Goal: Check status: Check status

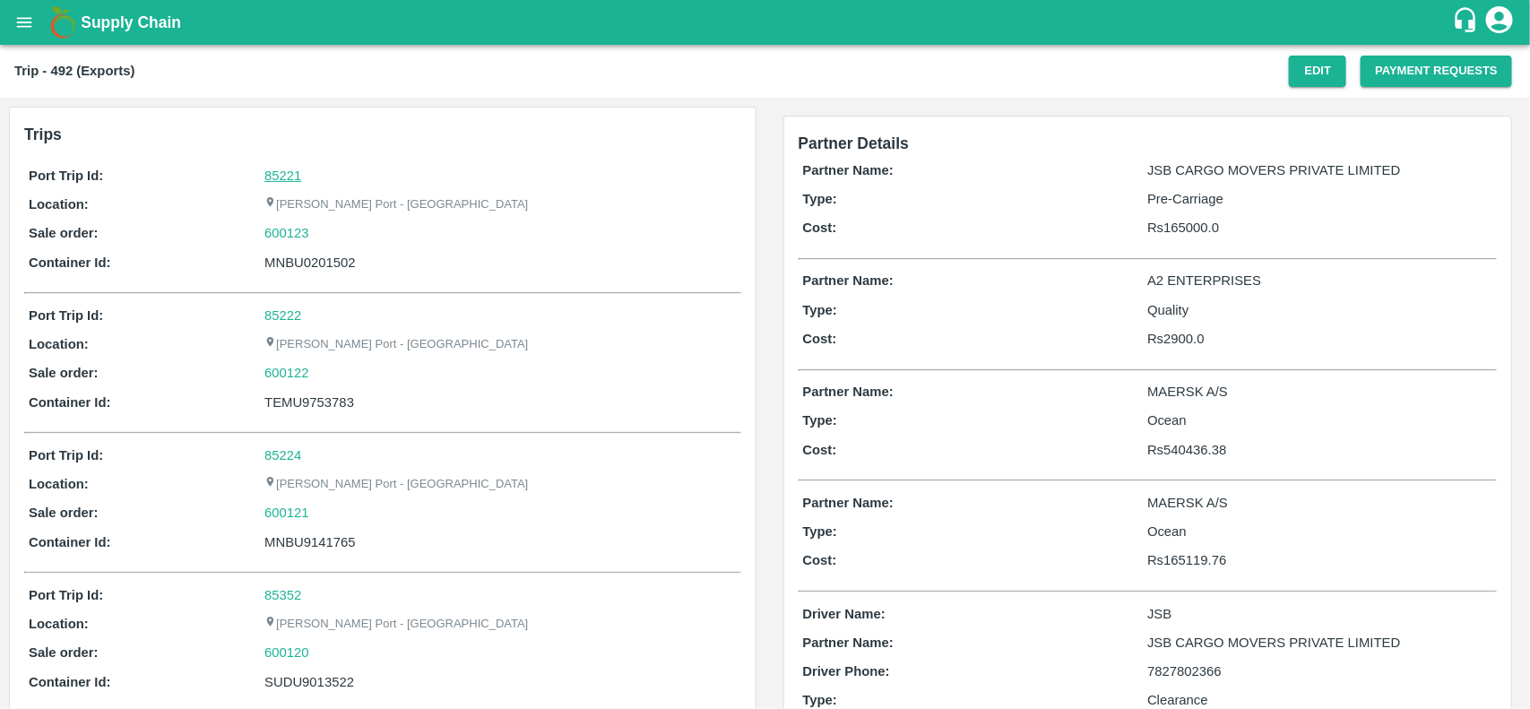
click at [279, 171] on link "85221" at bounding box center [282, 176] width 37 height 14
click at [315, 226] on div "600123" at bounding box center [500, 233] width 472 height 20
copy link "600123"
click at [315, 226] on div "600123" at bounding box center [500, 233] width 472 height 20
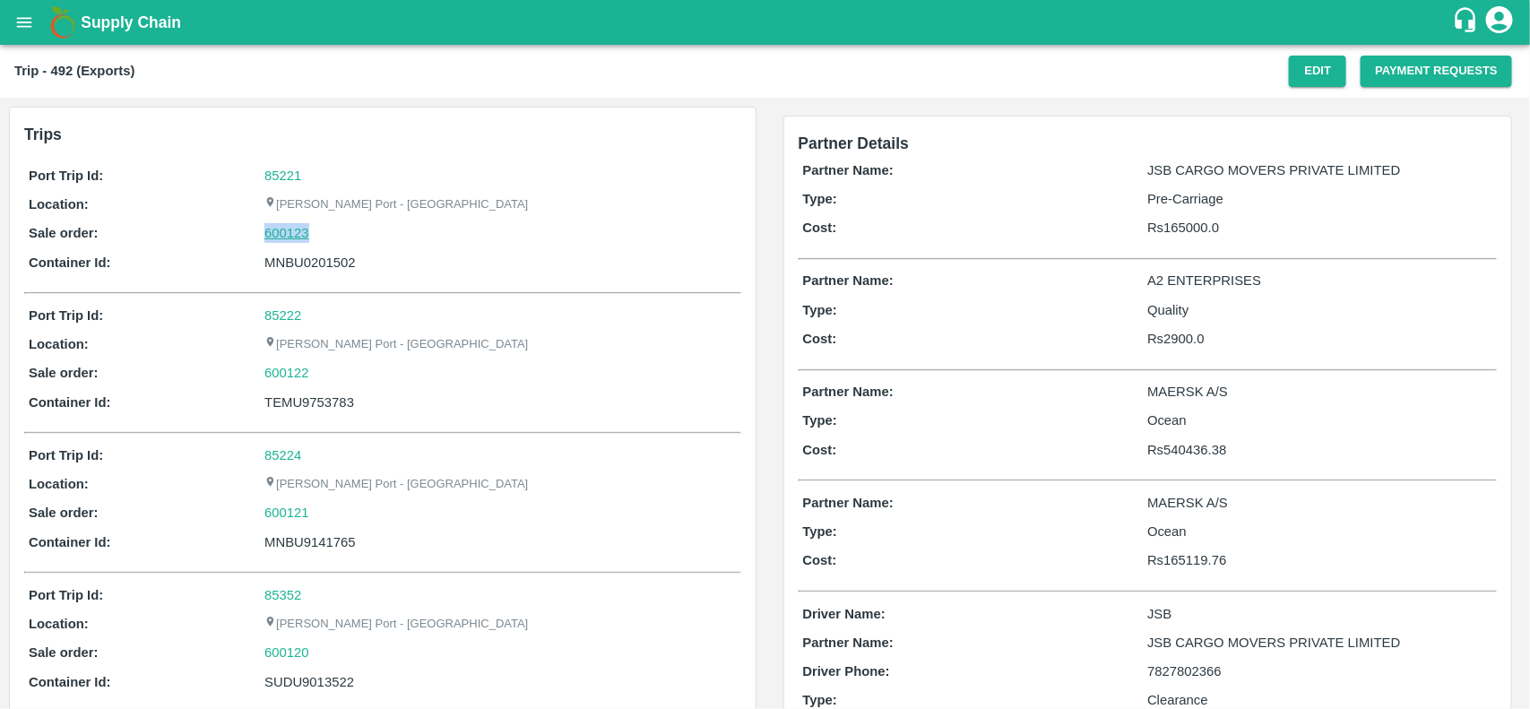
drag, startPoint x: 315, startPoint y: 226, endPoint x: 292, endPoint y: 234, distance: 23.8
click at [292, 234] on div "600123" at bounding box center [500, 233] width 472 height 20
click at [292, 234] on link "600123" at bounding box center [286, 233] width 45 height 20
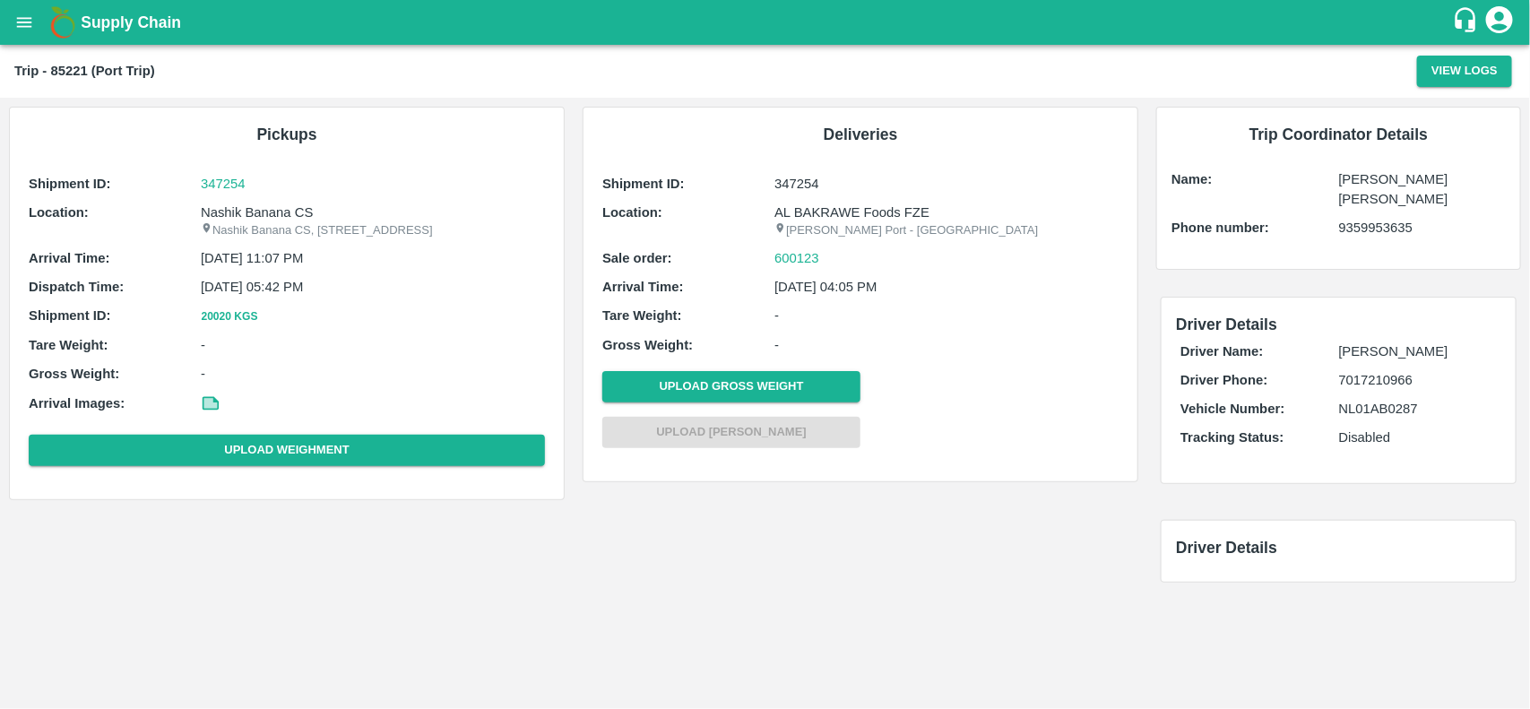
click at [274, 213] on p "Nashik Banana CS" at bounding box center [373, 213] width 344 height 20
copy p "Nashik Banana CS"
click at [274, 213] on p "Nashik Banana CS" at bounding box center [373, 213] width 344 height 20
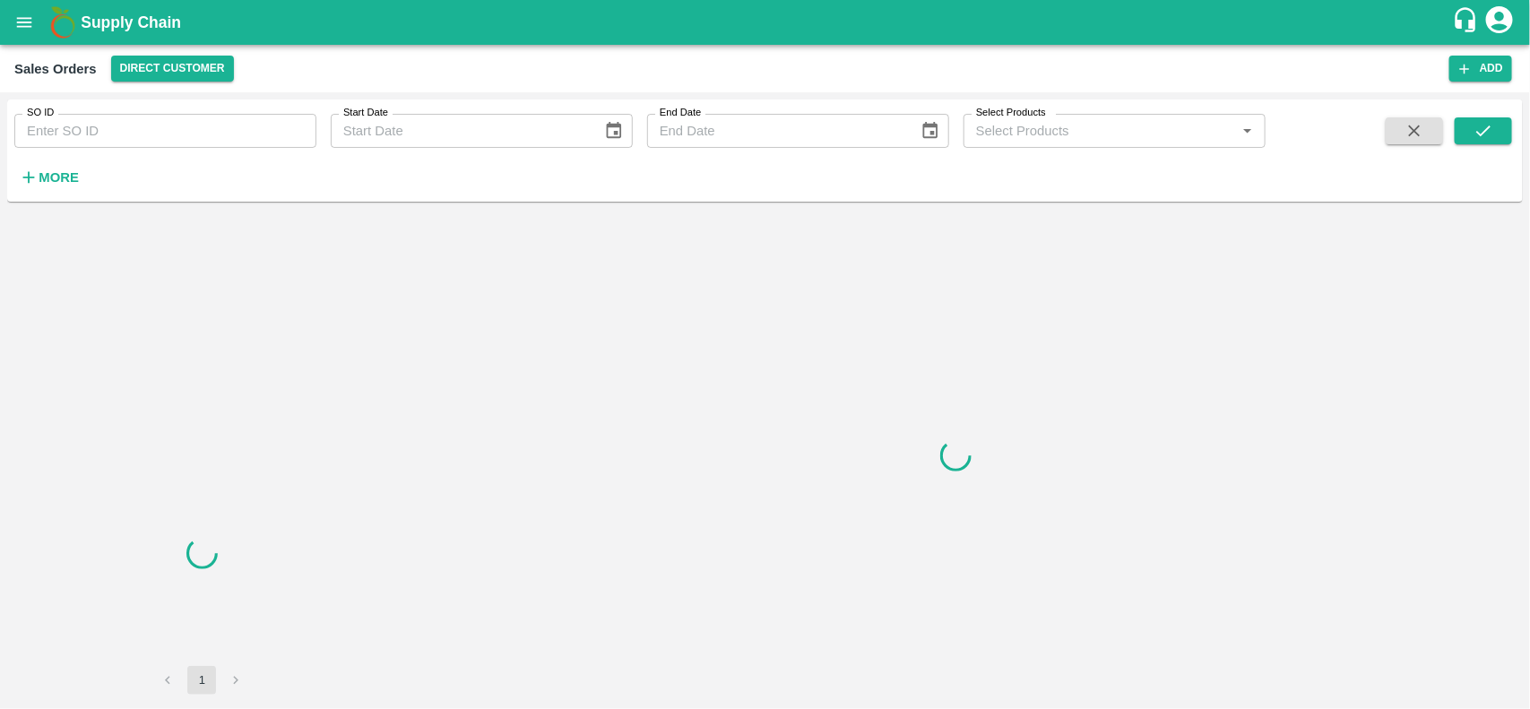
click at [173, 124] on input "SO ID" at bounding box center [165, 131] width 302 height 34
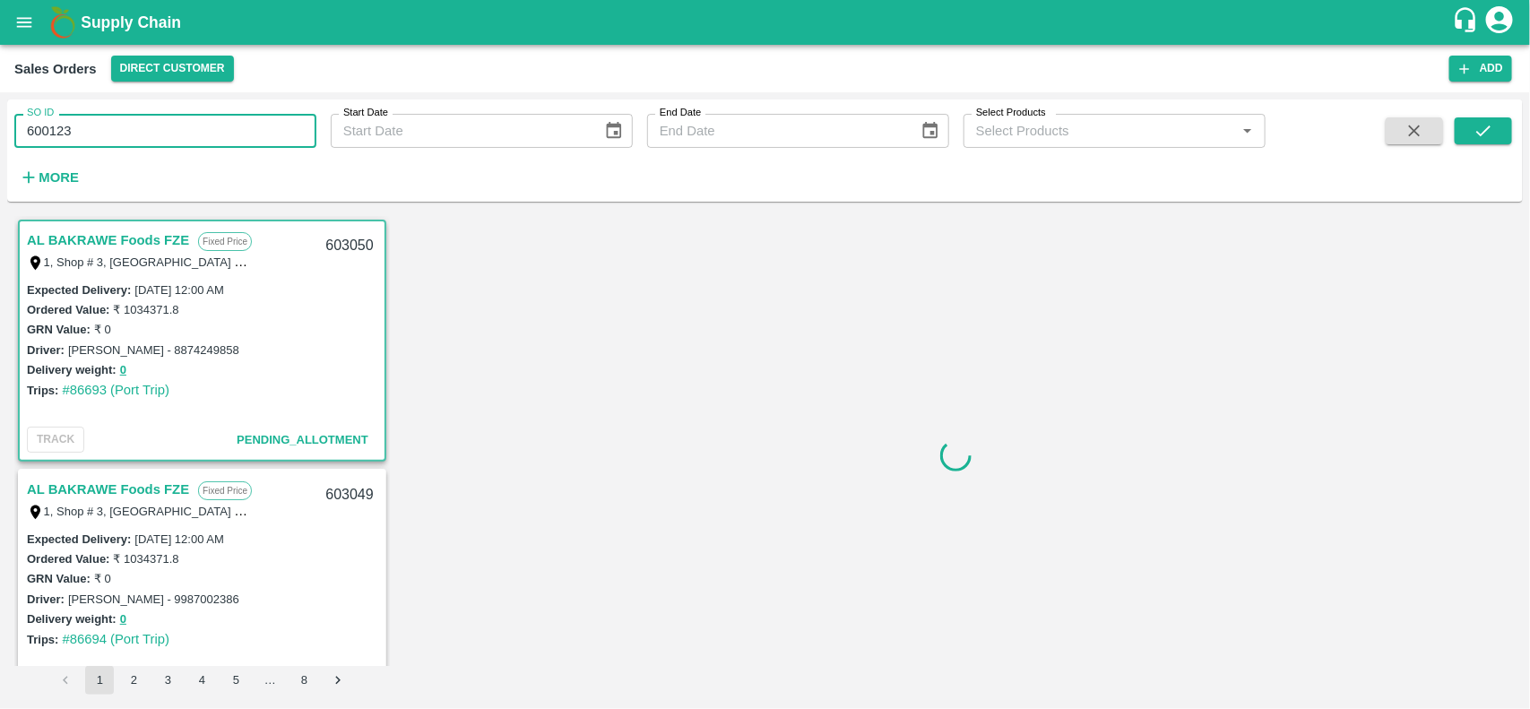
click at [173, 124] on input "600123" at bounding box center [165, 131] width 302 height 34
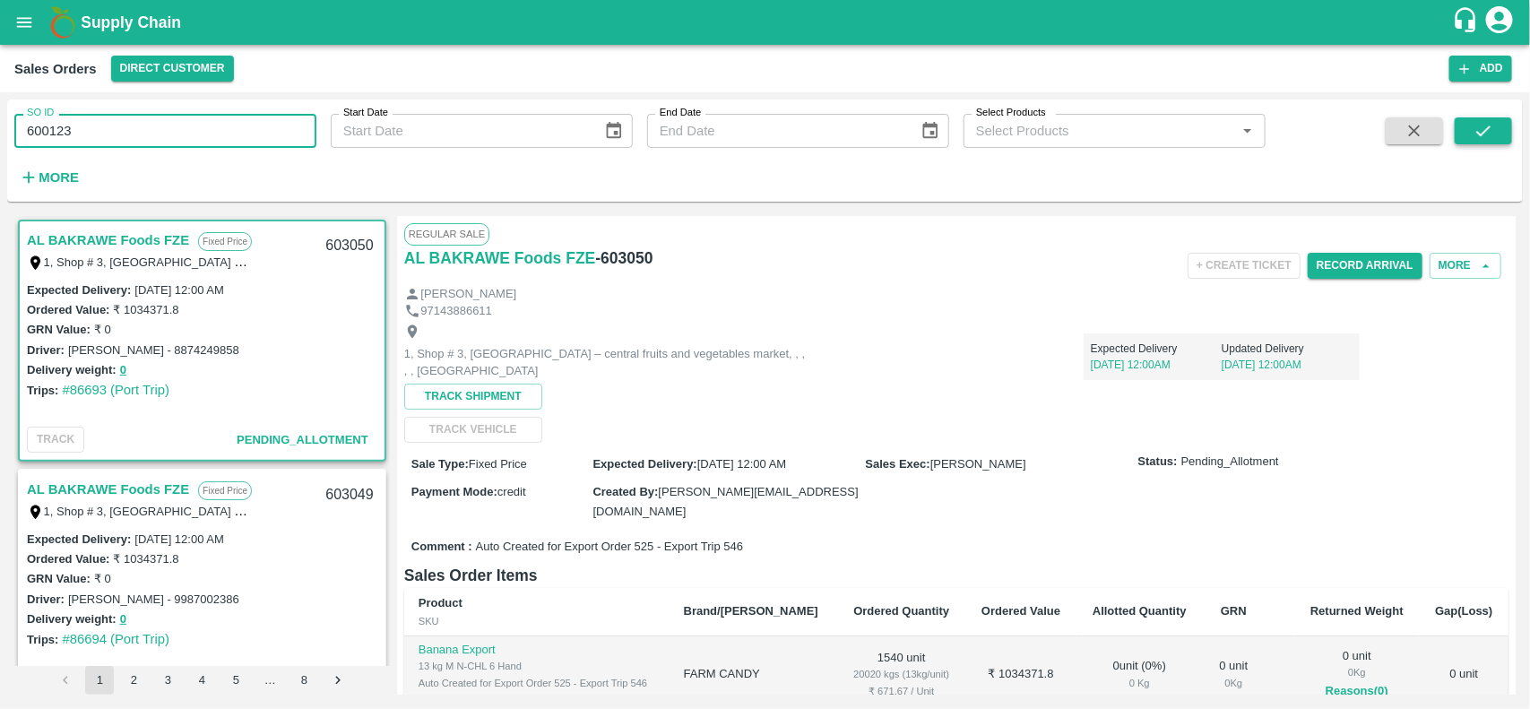
type input "600123"
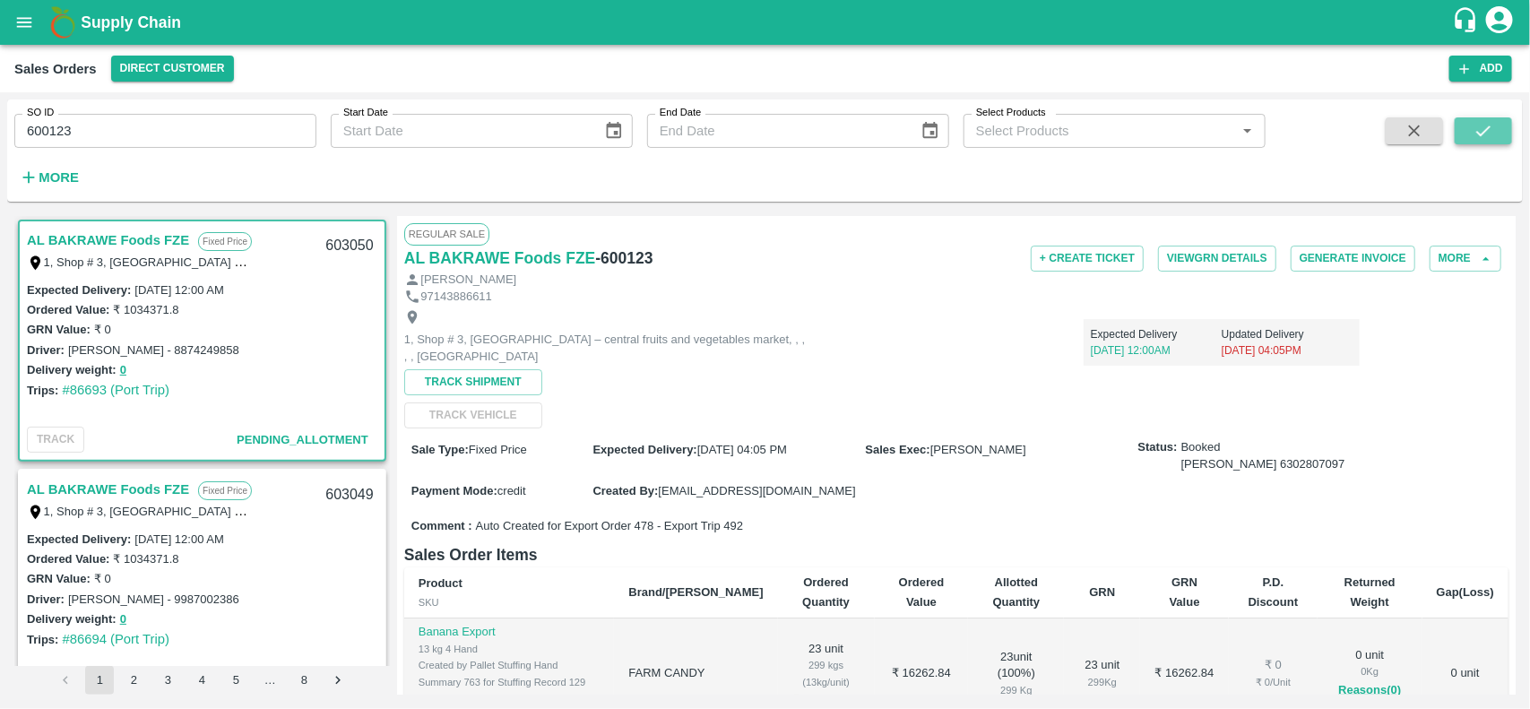
click at [1477, 123] on icon "submit" at bounding box center [1484, 131] width 20 height 20
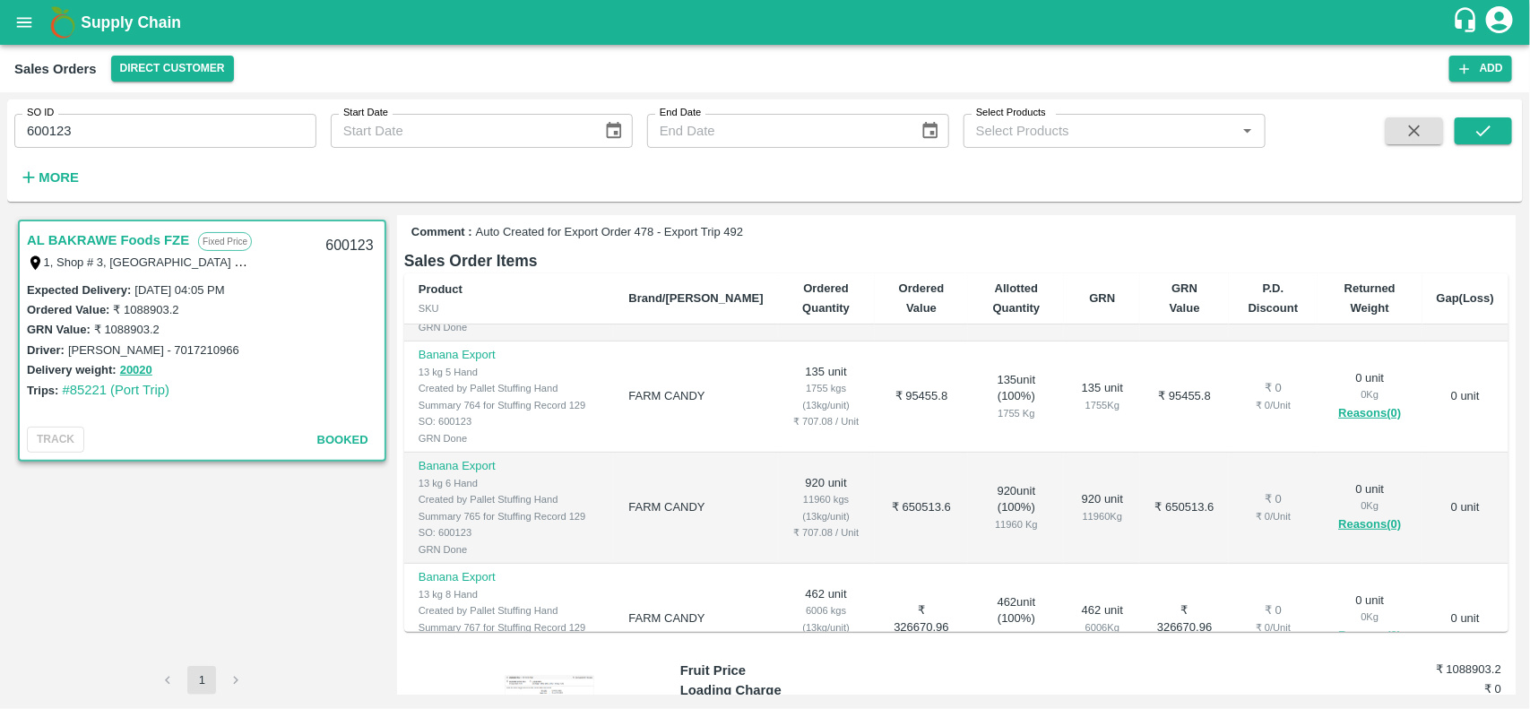
scroll to position [95, 0]
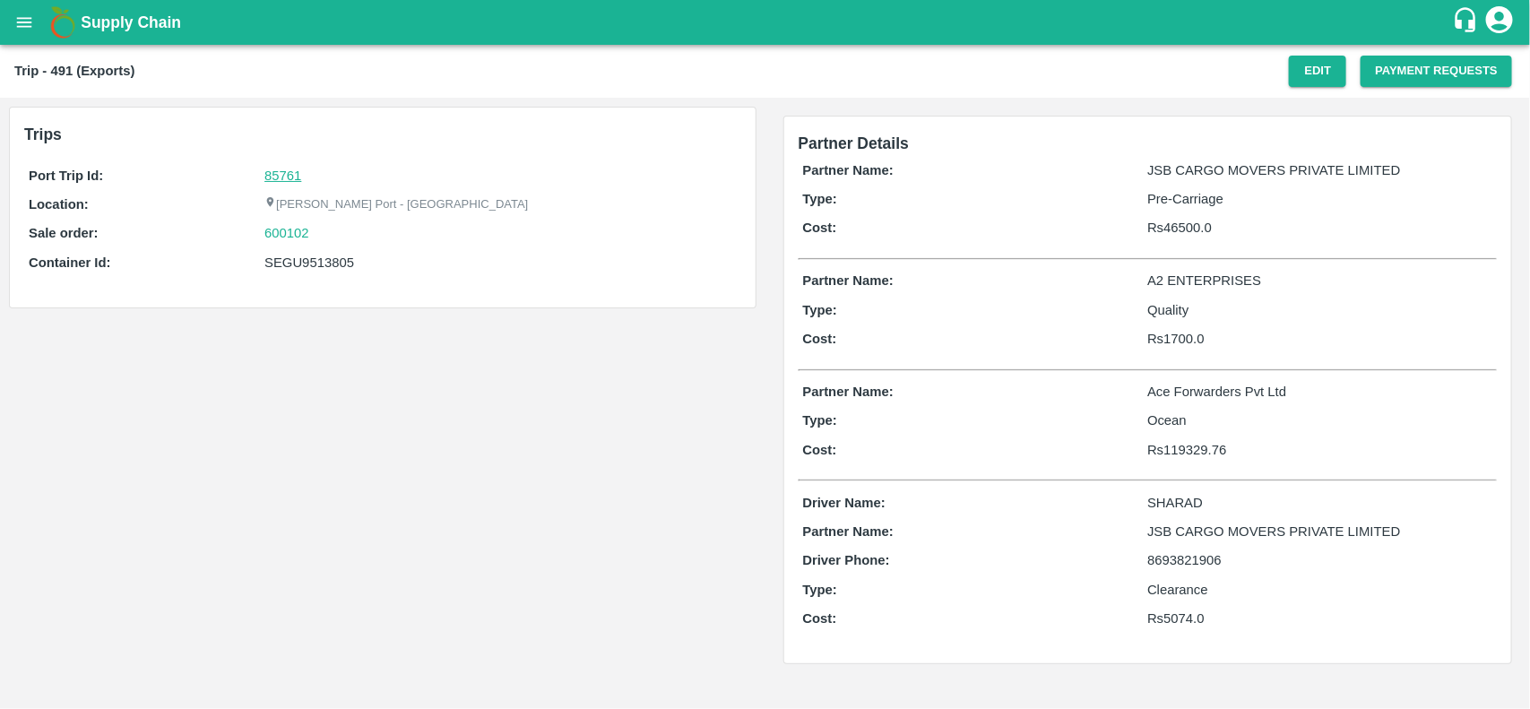
click at [275, 171] on link "85761" at bounding box center [282, 176] width 37 height 14
click at [334, 229] on div "600102" at bounding box center [500, 233] width 472 height 20
copy link "600102"
drag, startPoint x: 334, startPoint y: 229, endPoint x: 256, endPoint y: 230, distance: 78.0
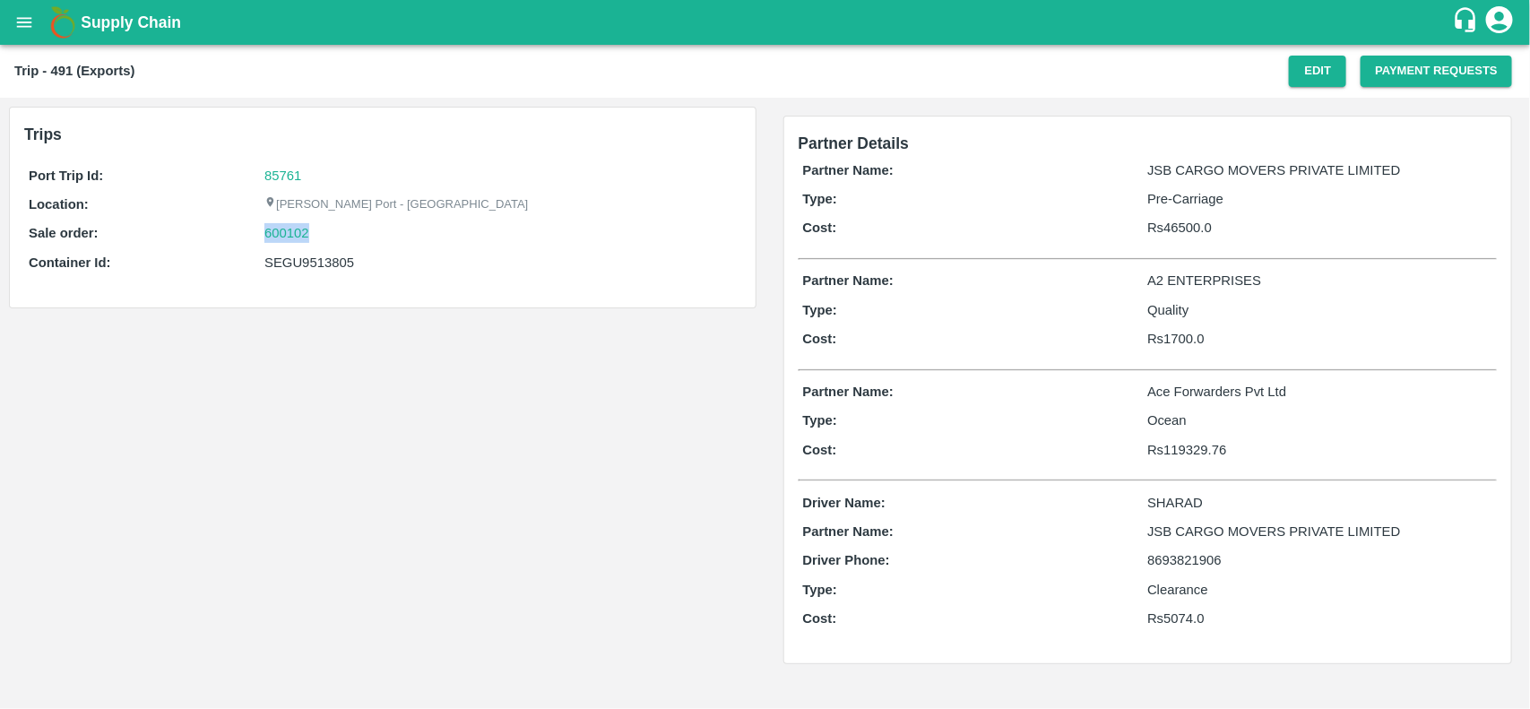
click at [256, 230] on div "Sale order: 600102" at bounding box center [383, 233] width 708 height 20
click at [256, 230] on p "Sale order:" at bounding box center [147, 233] width 236 height 20
click at [270, 231] on link "600102" at bounding box center [286, 233] width 45 height 20
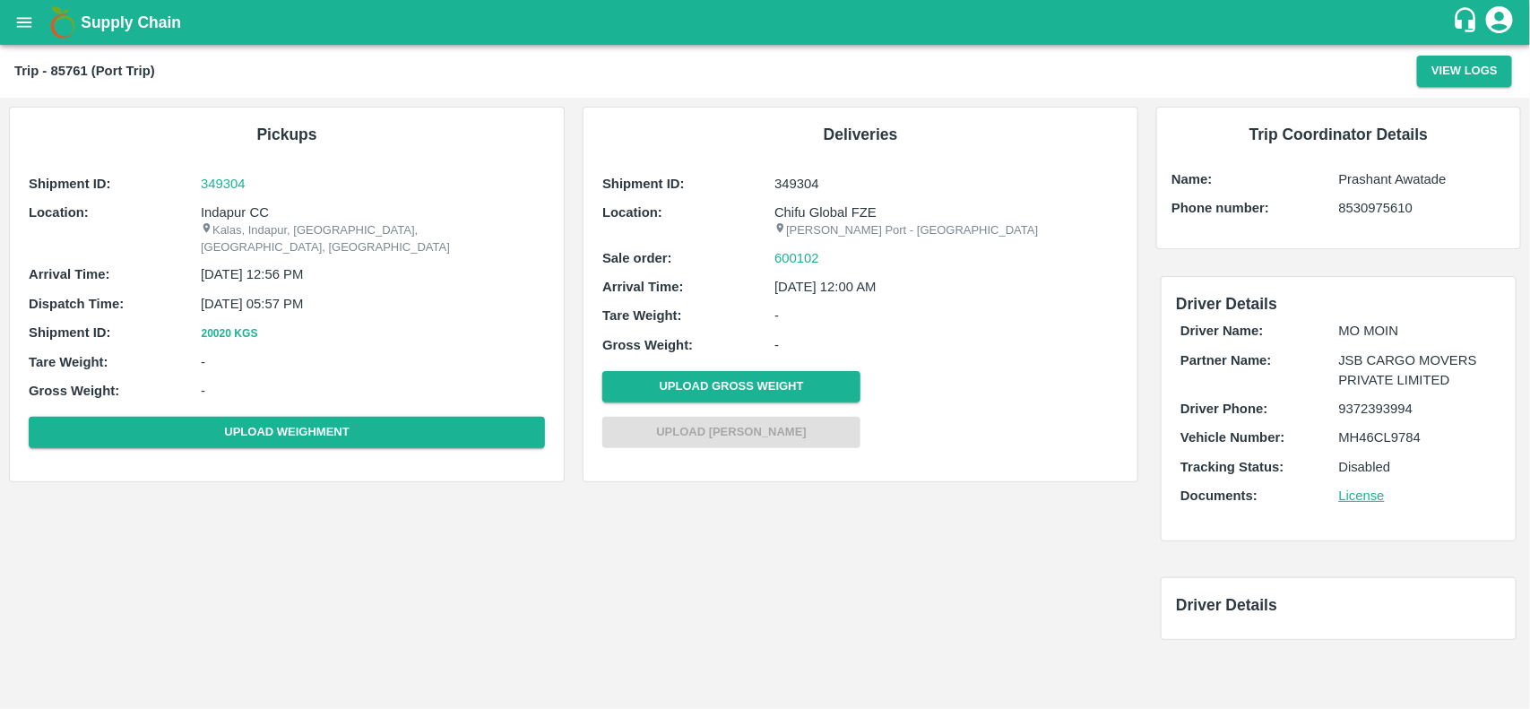
click at [262, 195] on div "Shipment ID: 349304 Location: Indapur CC Kalas, Indapur, Pune, Maharashtra, Ind…" at bounding box center [286, 314] width 525 height 290
copy p "Indapur CC"
click at [262, 195] on div "Shipment ID: 349304 Location: Indapur CC Kalas, Indapur, Pune, Maharashtra, Ind…" at bounding box center [286, 314] width 525 height 290
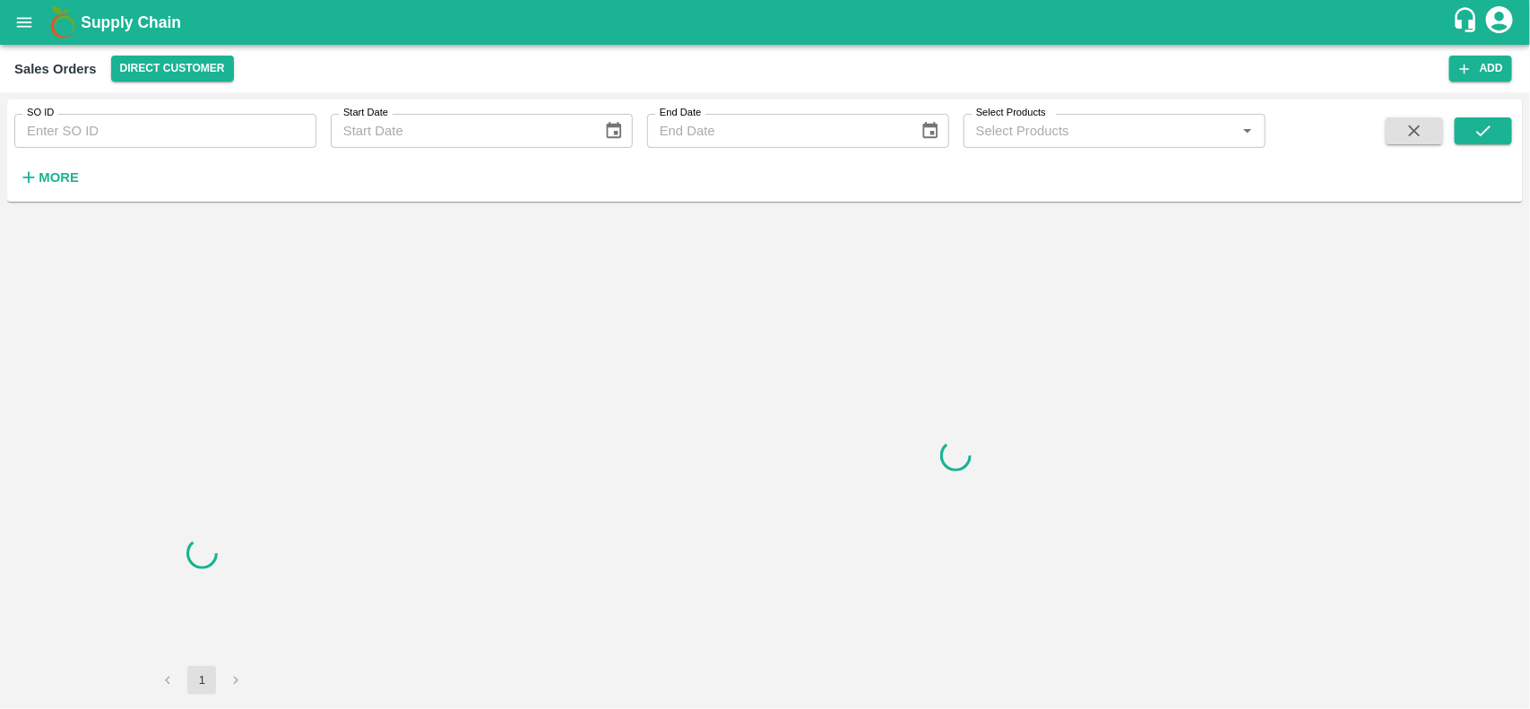
click at [158, 119] on input "SO ID" at bounding box center [165, 131] width 302 height 34
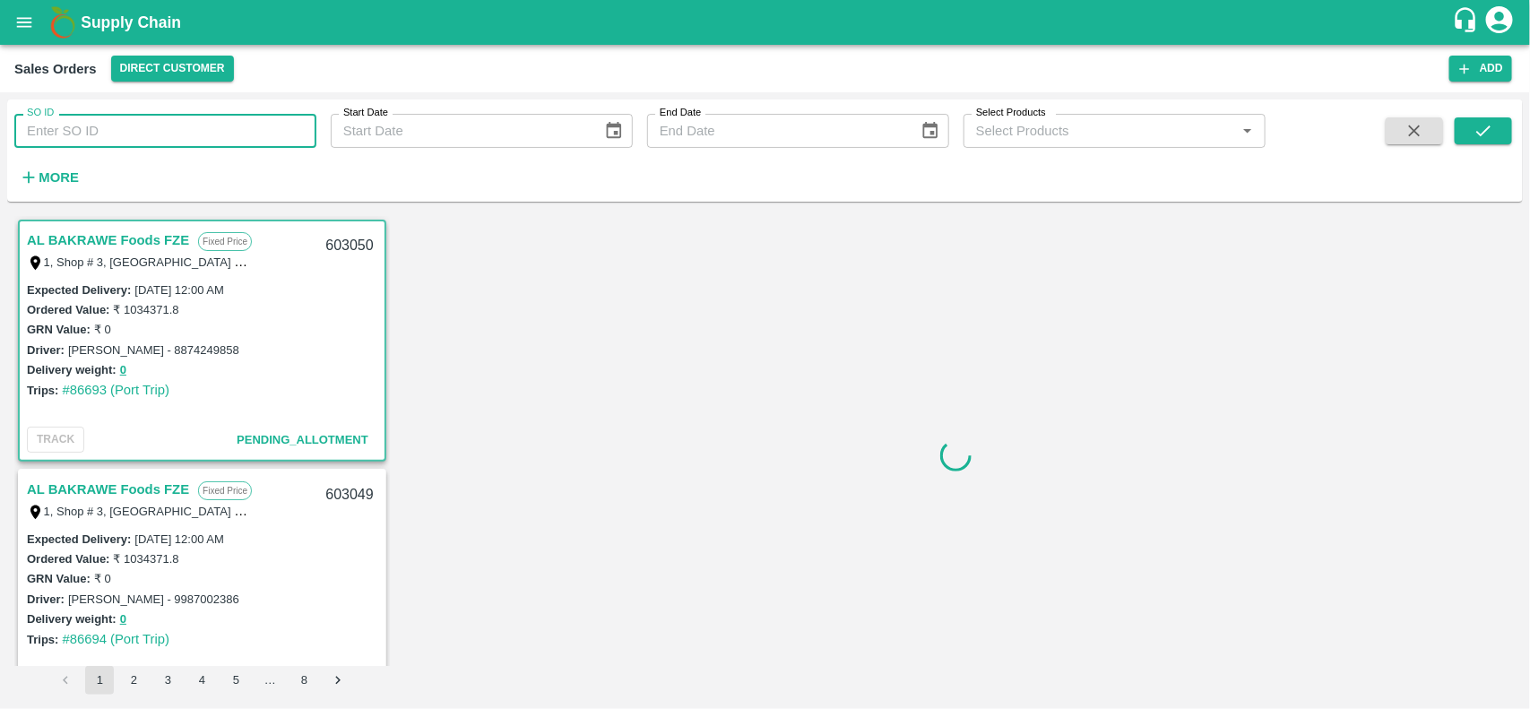
click at [158, 119] on input "SO ID" at bounding box center [165, 131] width 302 height 34
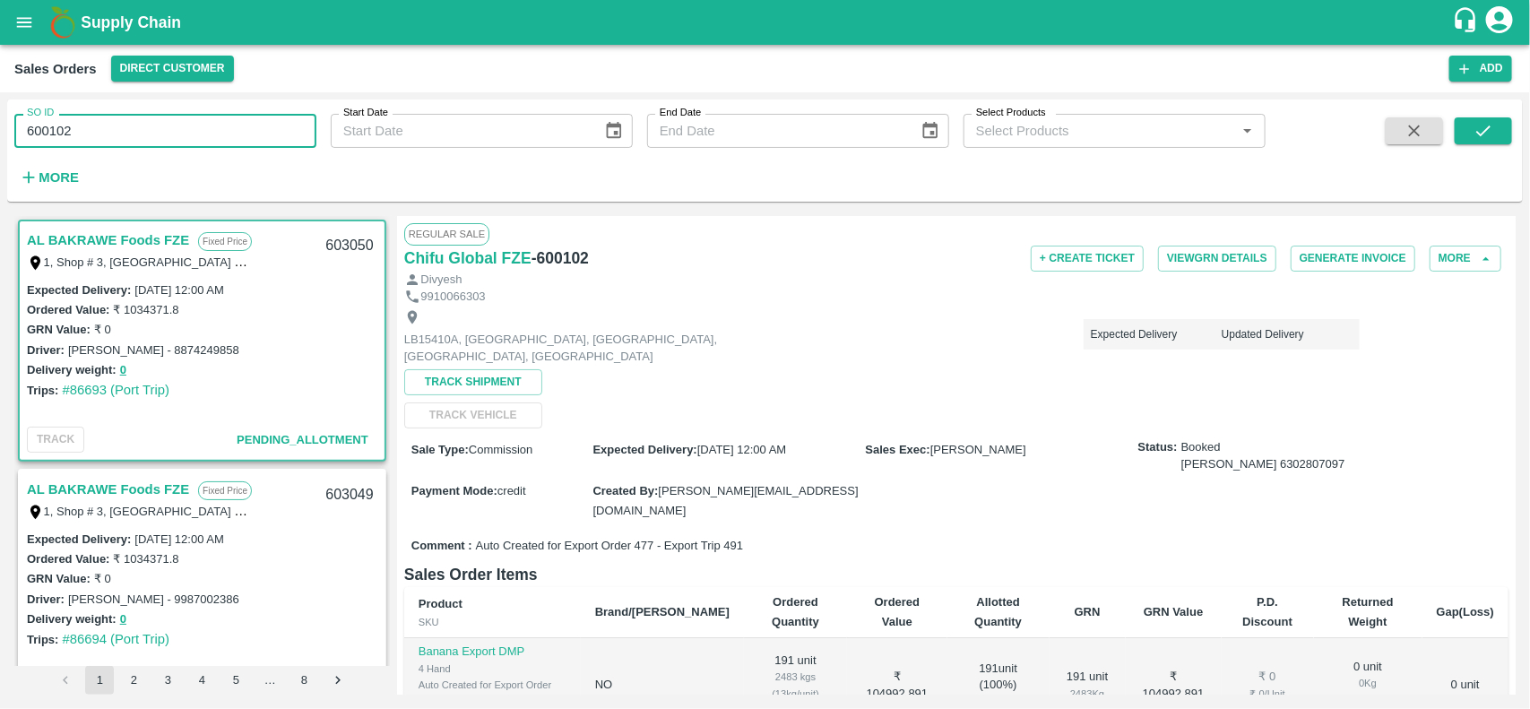
click at [158, 119] on input "600102" at bounding box center [165, 131] width 302 height 34
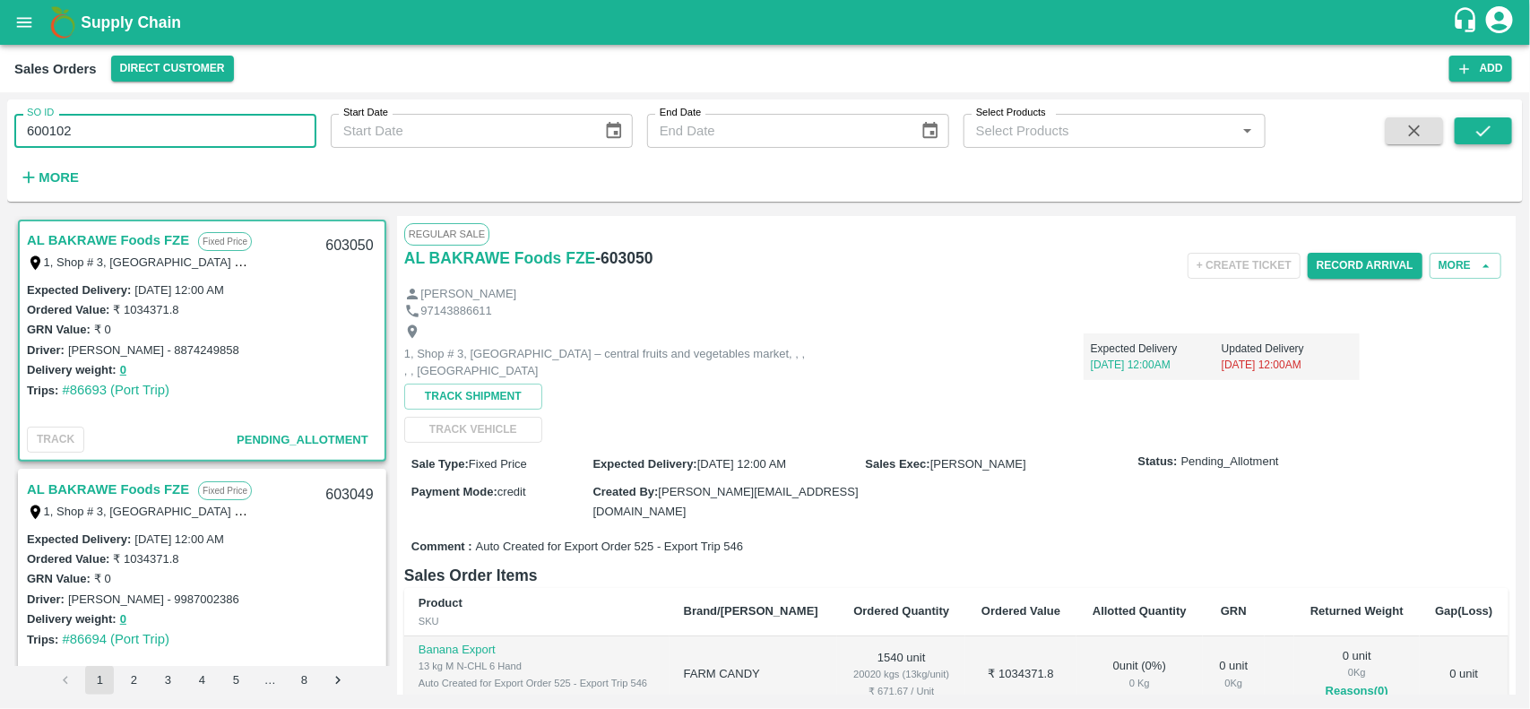
type input "600102"
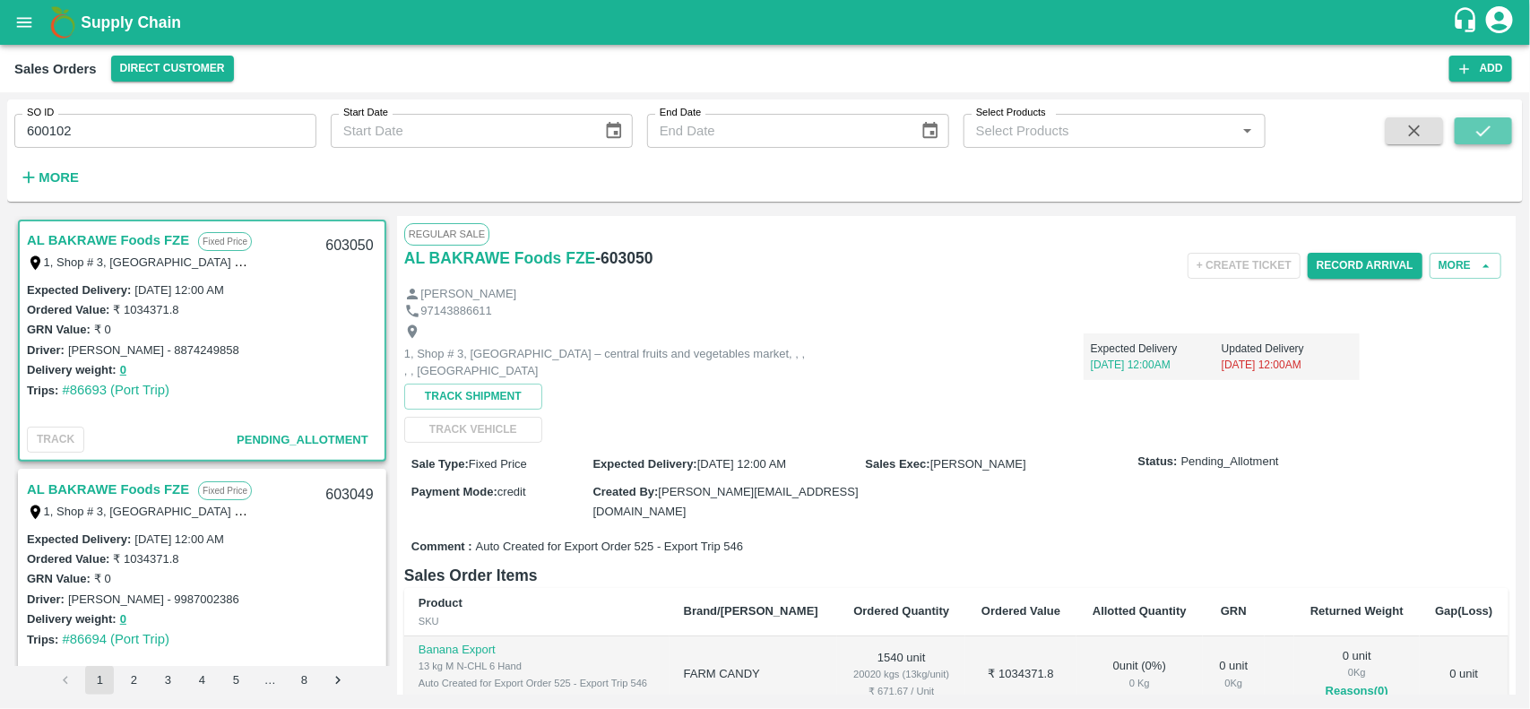
click at [1498, 135] on button "submit" at bounding box center [1483, 130] width 57 height 27
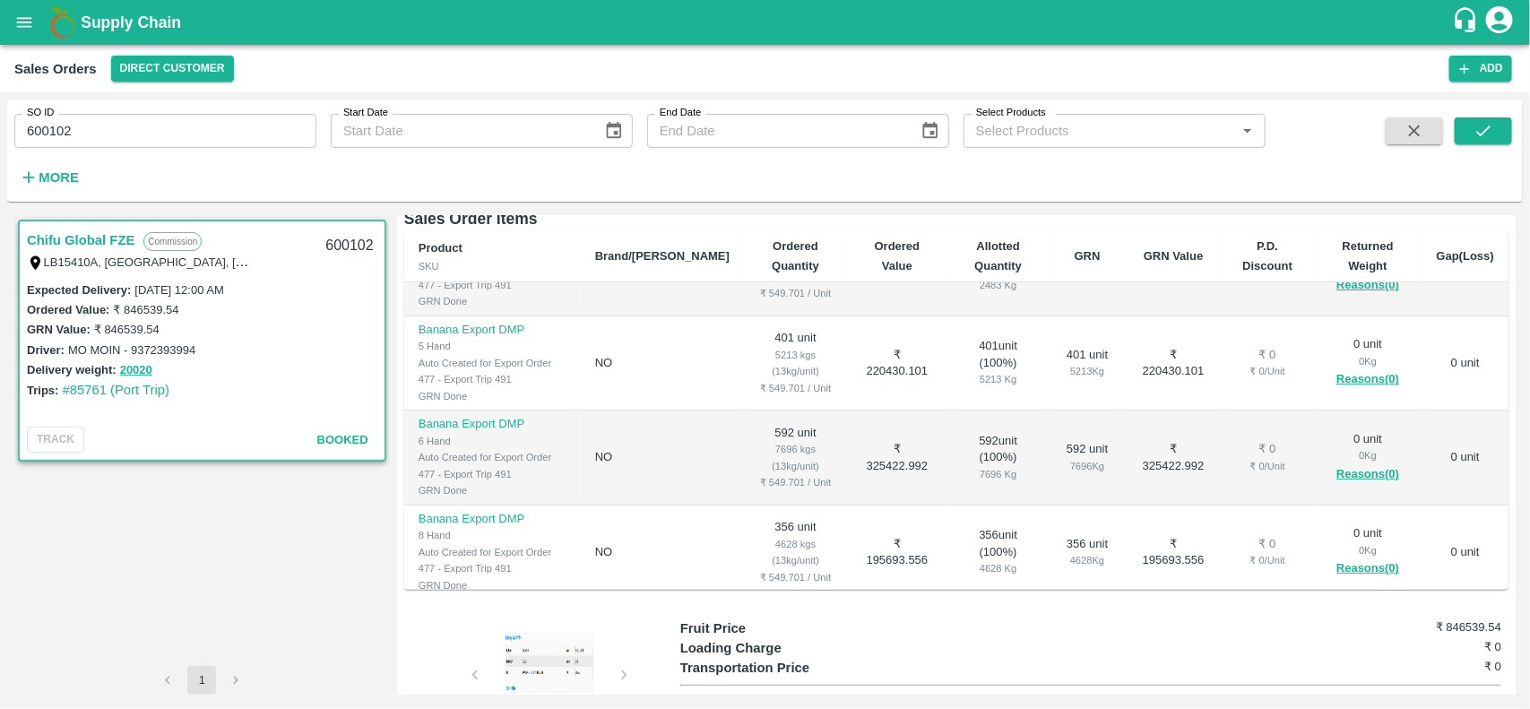
scroll to position [63, 0]
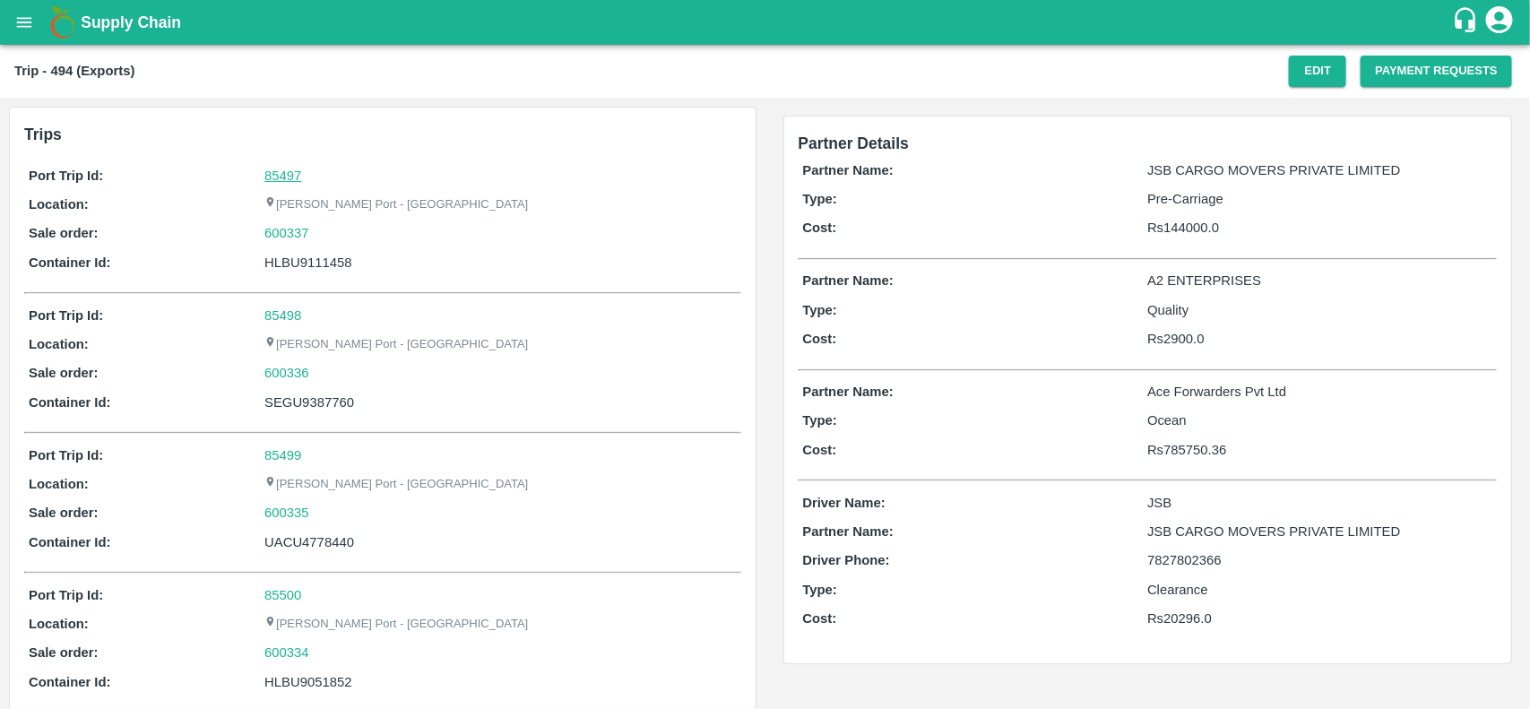
click at [274, 173] on link "85497" at bounding box center [282, 176] width 37 height 14
click at [330, 235] on div "600337" at bounding box center [500, 233] width 472 height 20
copy link "600337"
click at [330, 235] on div "600337" at bounding box center [500, 233] width 472 height 20
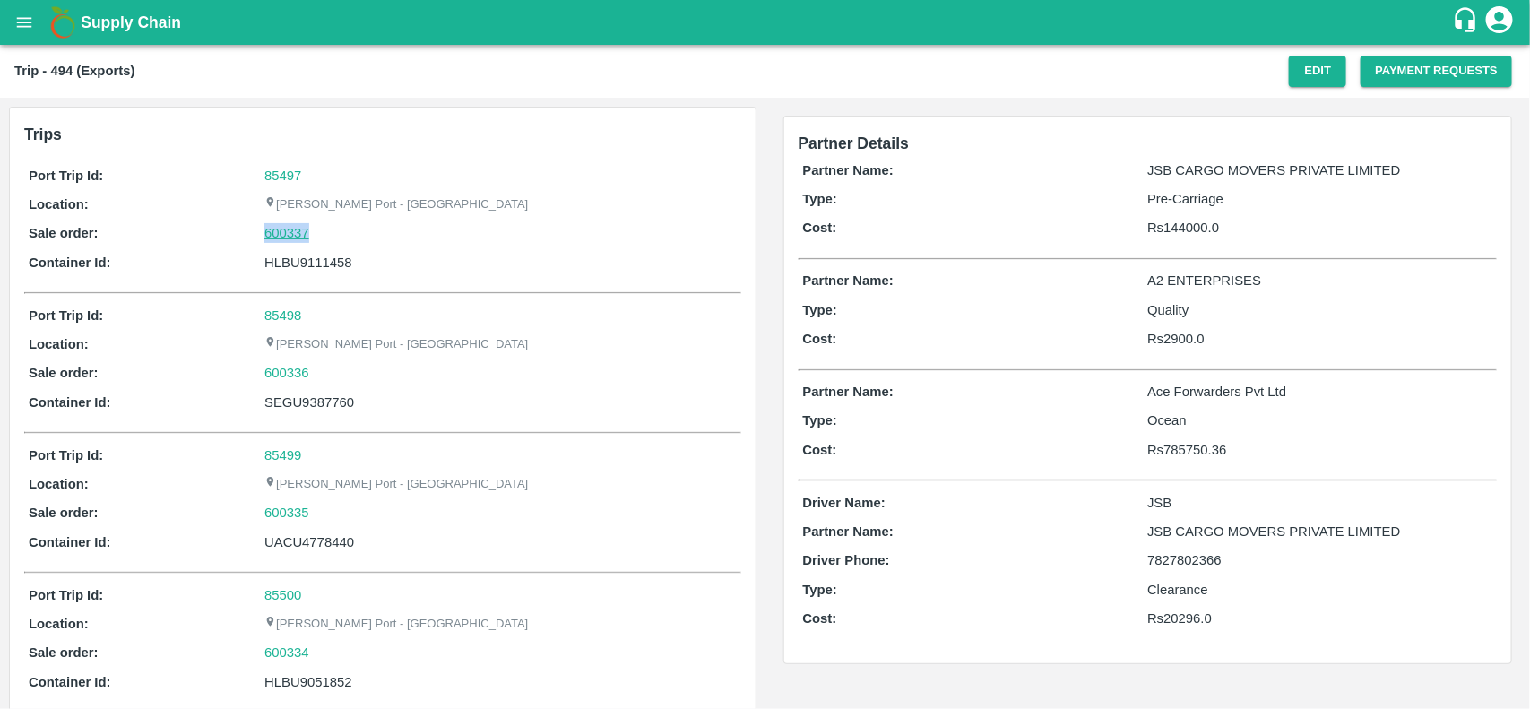
drag, startPoint x: 330, startPoint y: 235, endPoint x: 266, endPoint y: 238, distance: 63.7
click at [266, 238] on div "600337" at bounding box center [500, 233] width 472 height 20
click at [266, 238] on link "600337" at bounding box center [286, 233] width 45 height 20
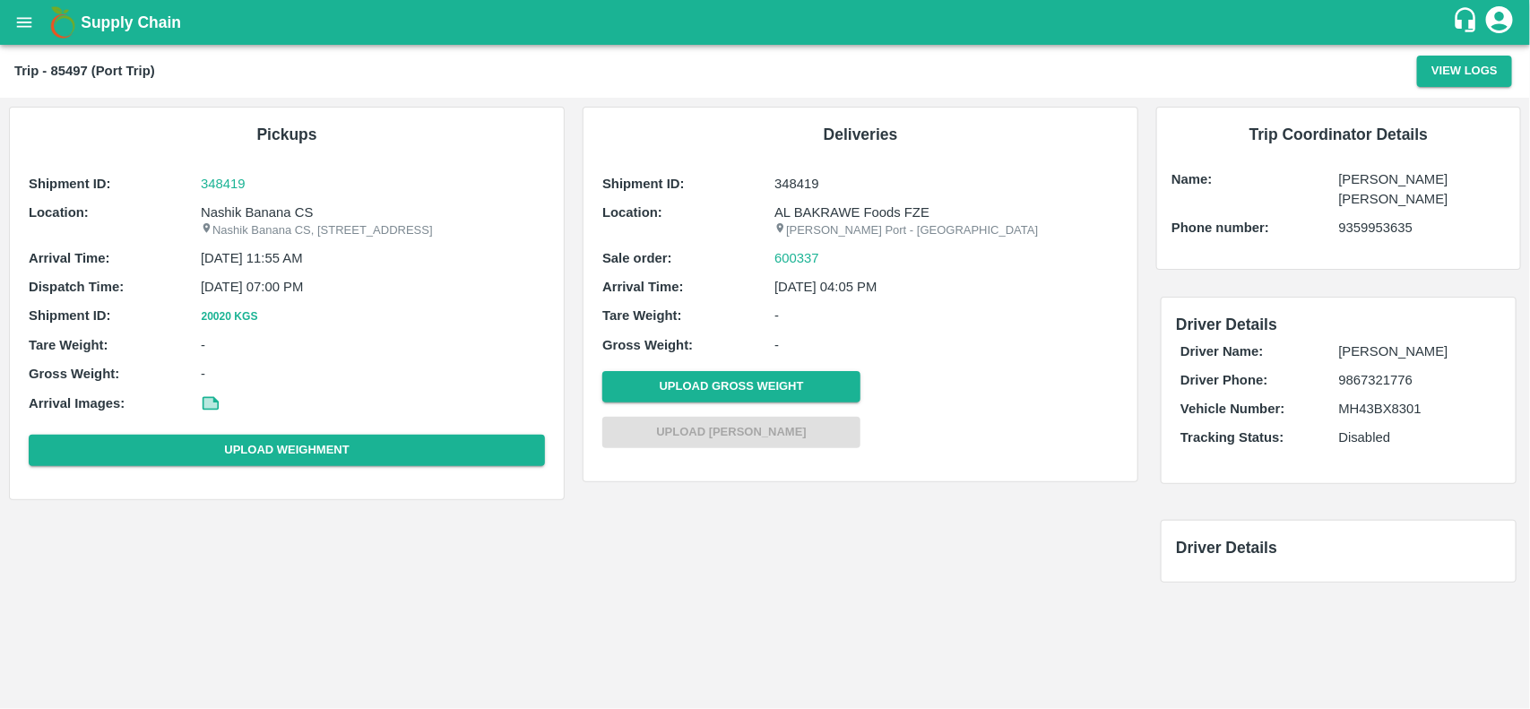
click at [267, 221] on p "Nashik Banana CS" at bounding box center [373, 213] width 344 height 20
copy p "Banana"
click at [267, 221] on p "Nashik Banana CS" at bounding box center [373, 213] width 344 height 20
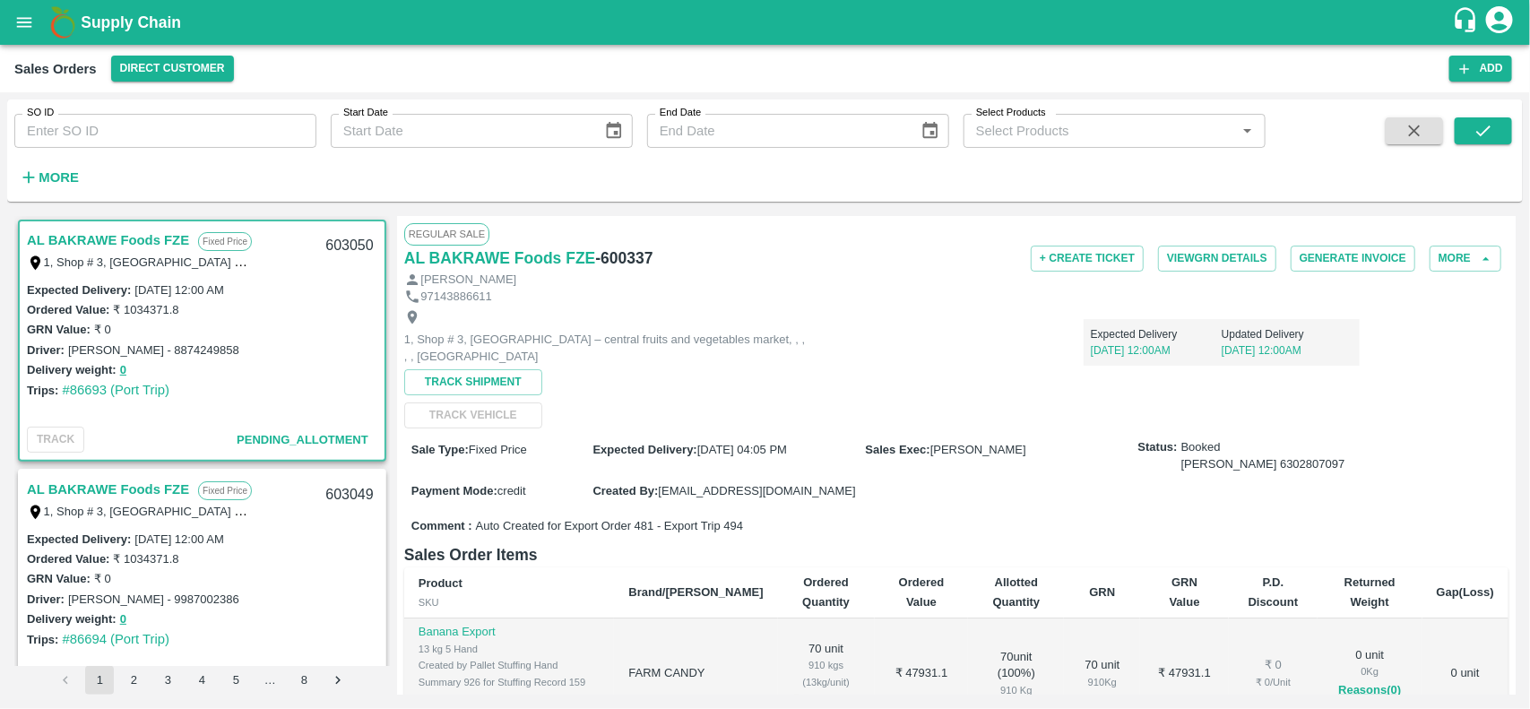
click at [199, 123] on input "SO ID" at bounding box center [165, 131] width 302 height 34
paste input "600337"
click at [199, 123] on input "600337" at bounding box center [165, 131] width 302 height 34
type input "600337"
click at [1459, 119] on button "submit" at bounding box center [1483, 130] width 57 height 27
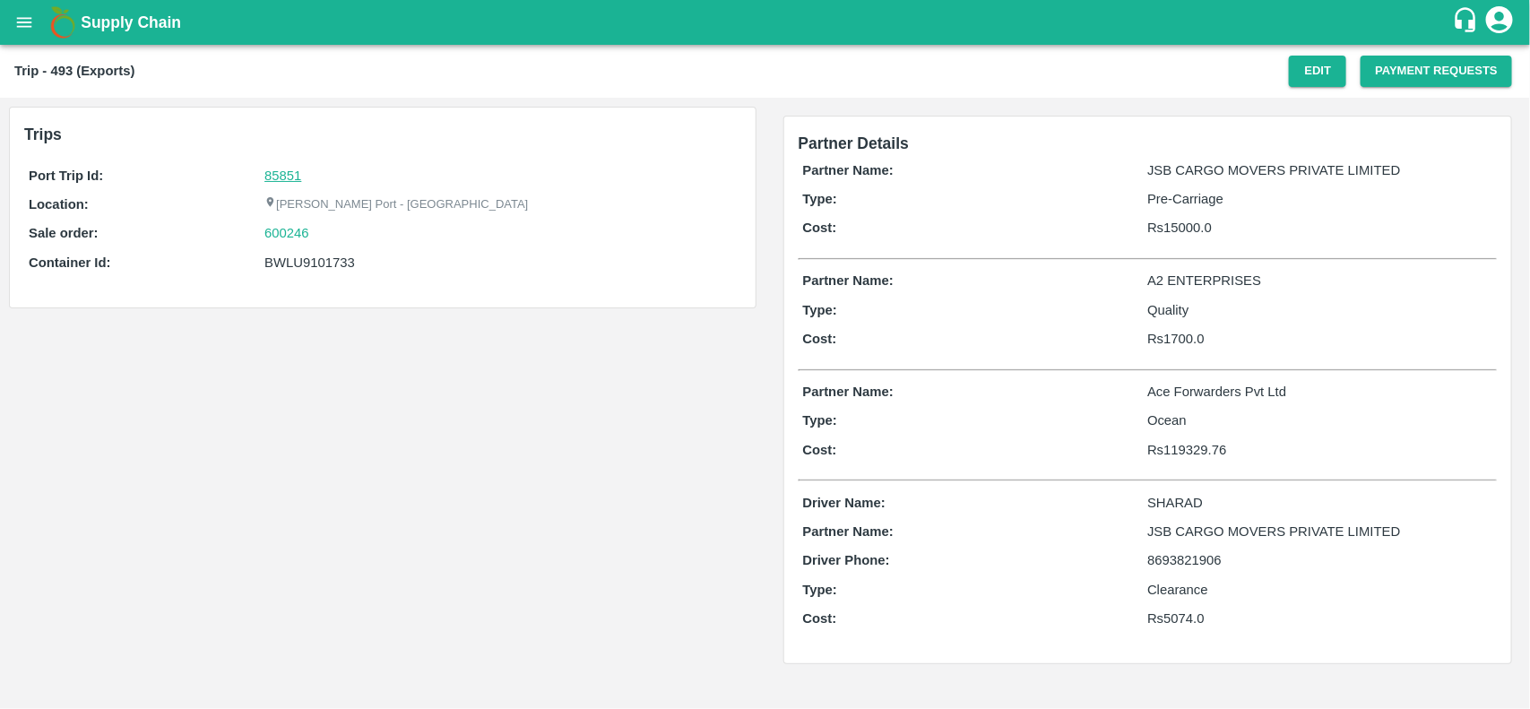
click at [284, 180] on link "85851" at bounding box center [282, 176] width 37 height 14
click at [323, 239] on div "600246" at bounding box center [500, 233] width 472 height 20
copy link "600246"
click at [323, 239] on div "600246" at bounding box center [500, 233] width 472 height 20
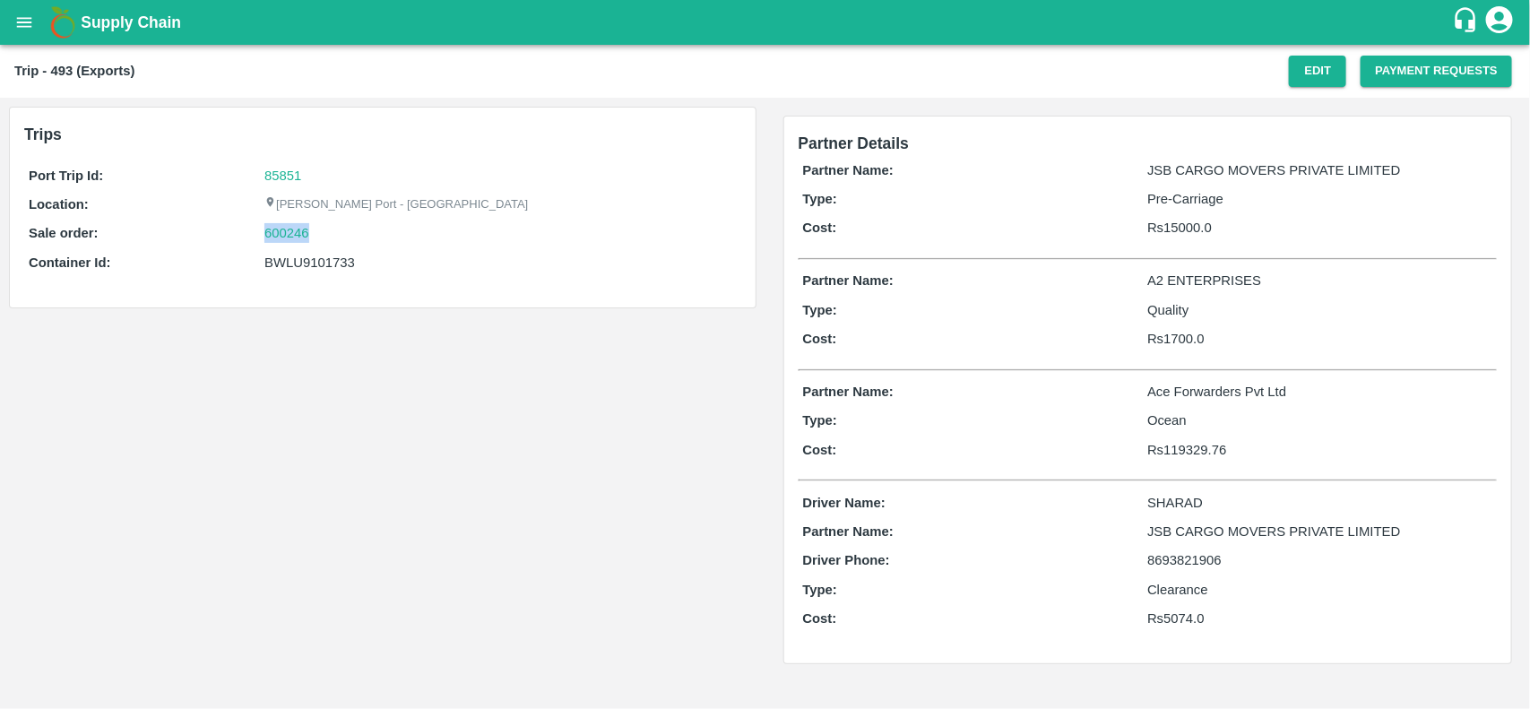
click at [323, 239] on div "600246" at bounding box center [500, 233] width 472 height 20
click at [293, 230] on link "600246" at bounding box center [286, 233] width 45 height 20
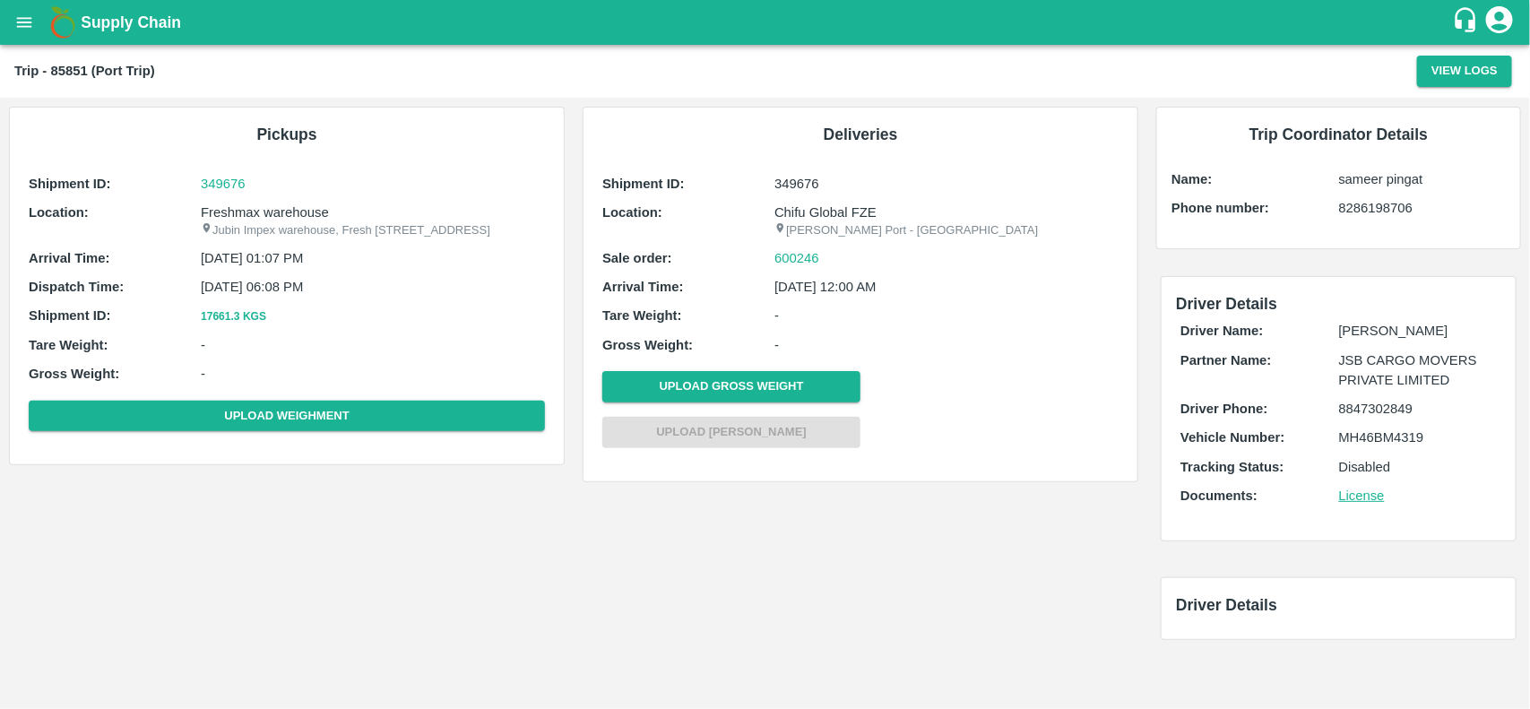
click at [265, 217] on p "Freshmax warehouse" at bounding box center [373, 213] width 344 height 20
copy p "warehouse"
copy p "Freshmax warehouse"
click at [265, 217] on p "Freshmax warehouse" at bounding box center [373, 213] width 344 height 20
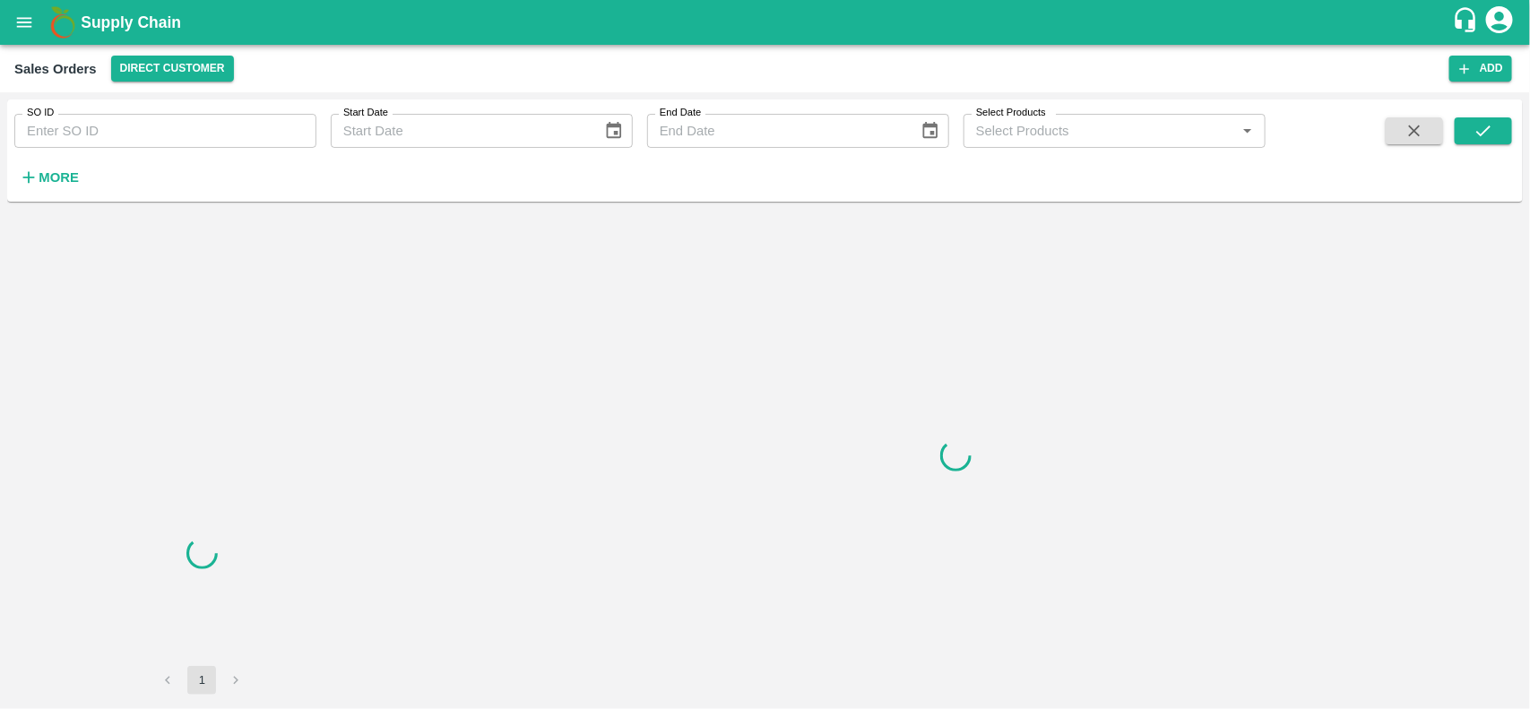
click at [170, 143] on input "SO ID" at bounding box center [165, 131] width 302 height 34
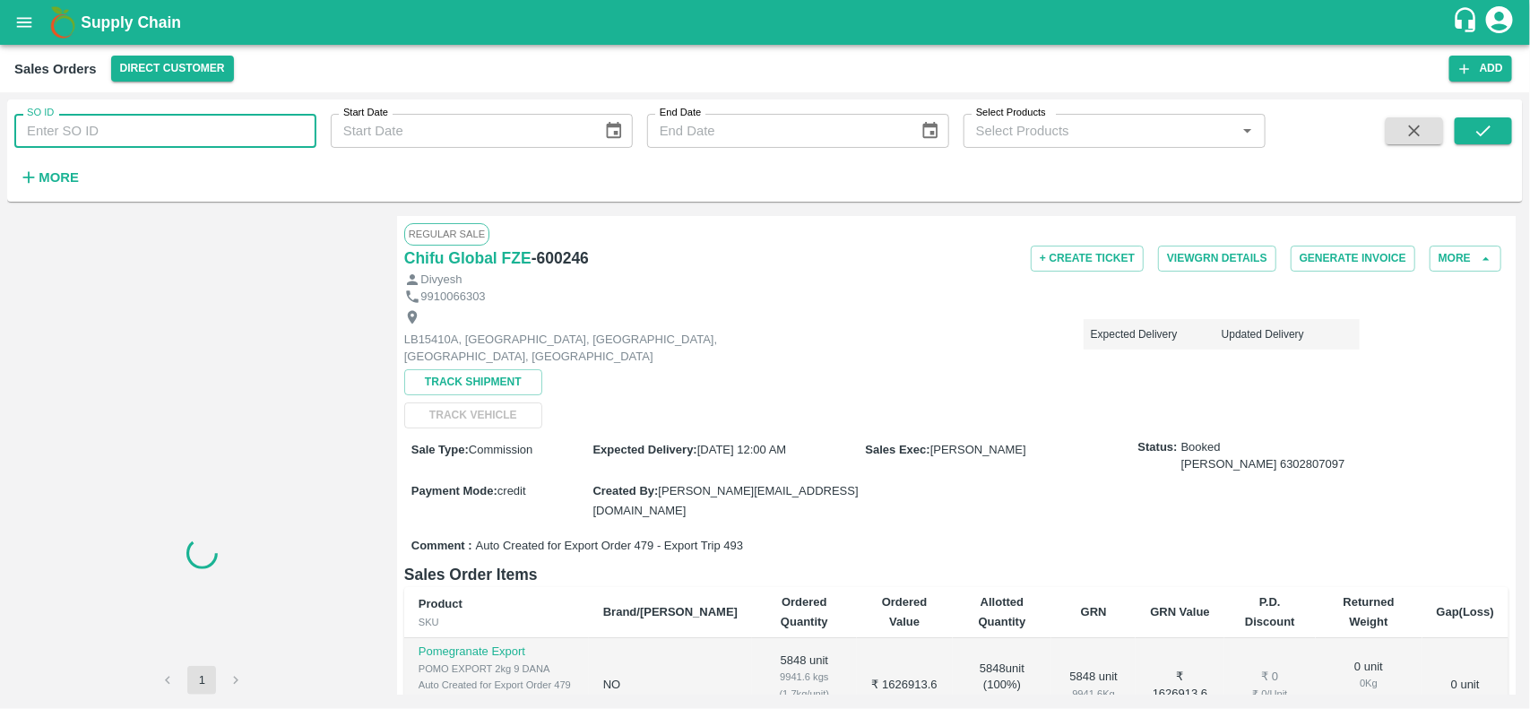
click at [170, 143] on input "SO ID" at bounding box center [165, 131] width 302 height 34
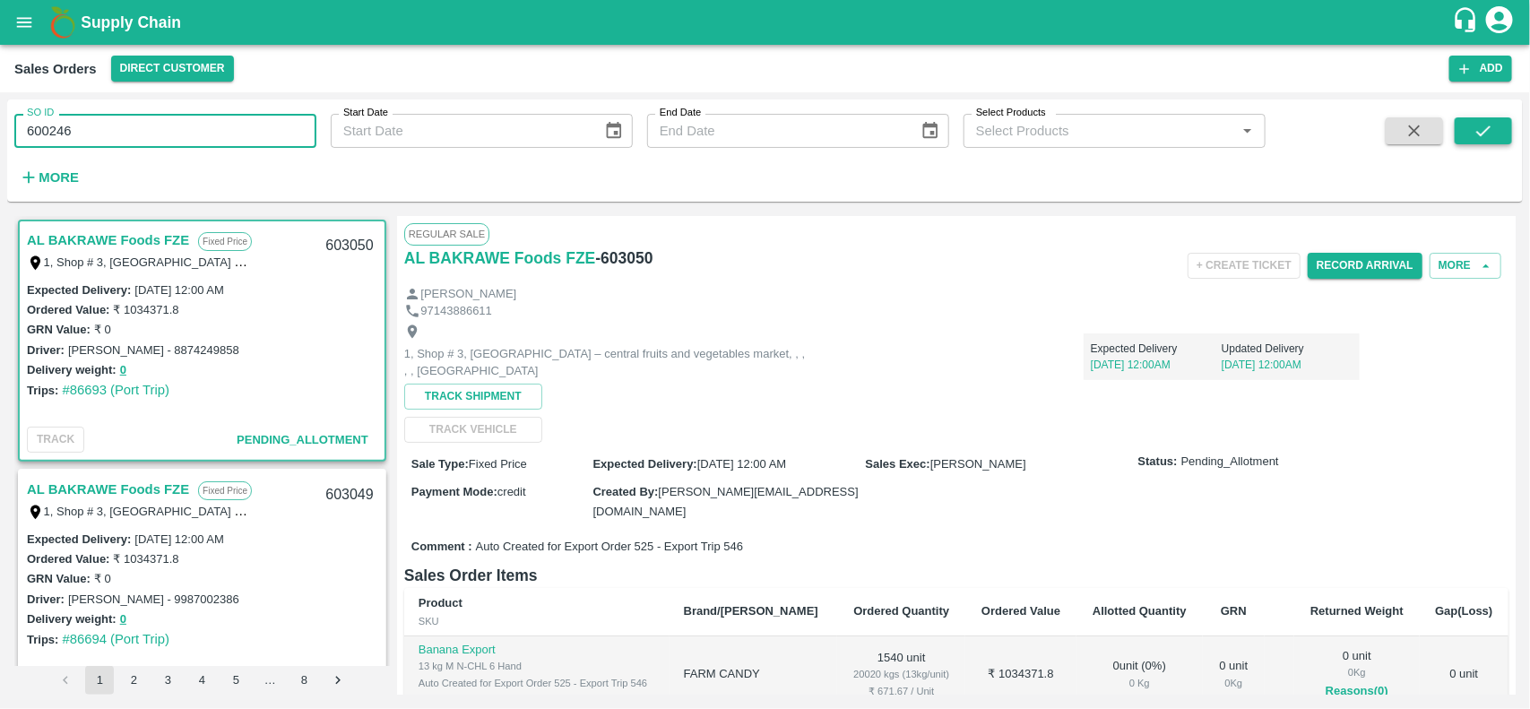
type input "600246"
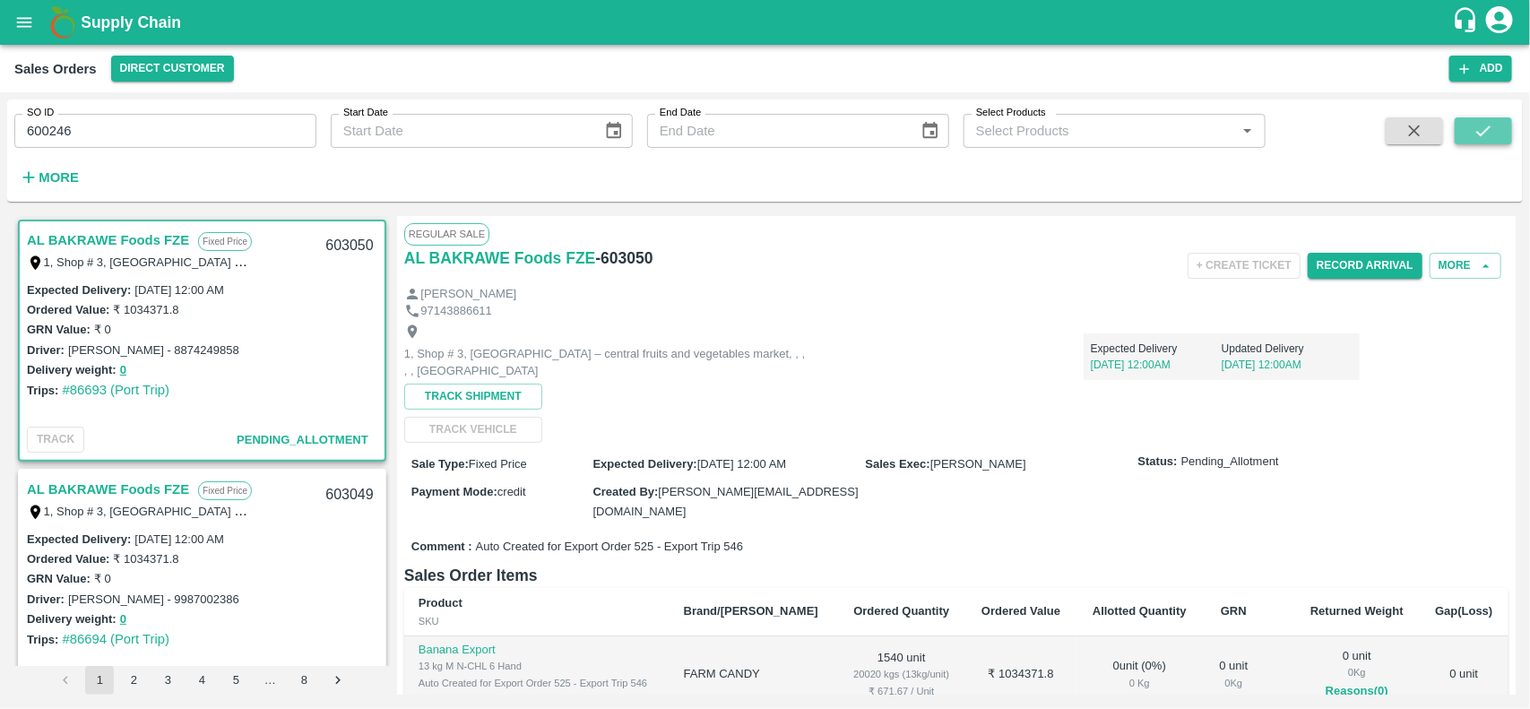
click at [1480, 128] on icon "submit" at bounding box center [1484, 131] width 20 height 20
